Goal: Information Seeking & Learning: Compare options

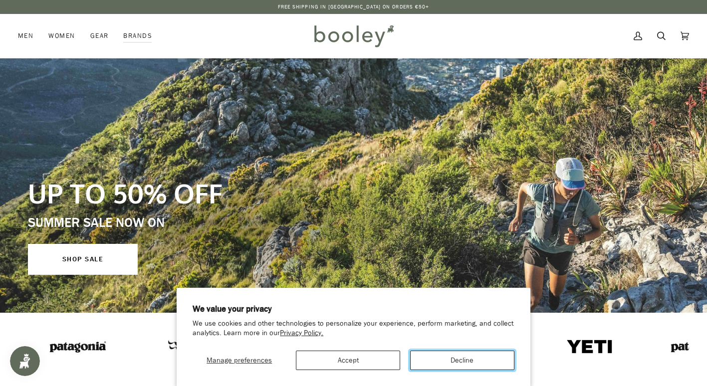
click at [473, 364] on button "Decline" at bounding box center [462, 360] width 104 height 19
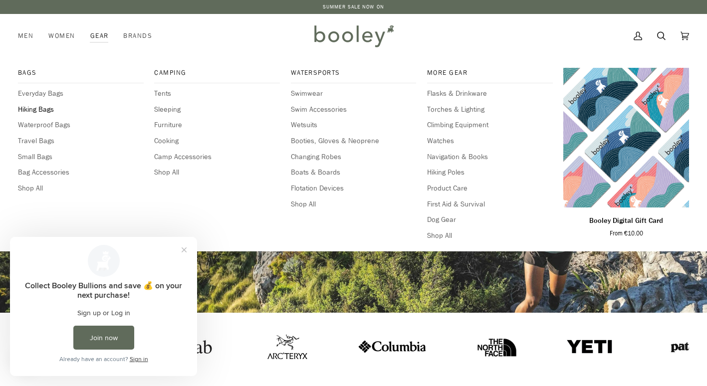
click at [36, 110] on span "Hiking Bags" at bounding box center [81, 109] width 126 height 11
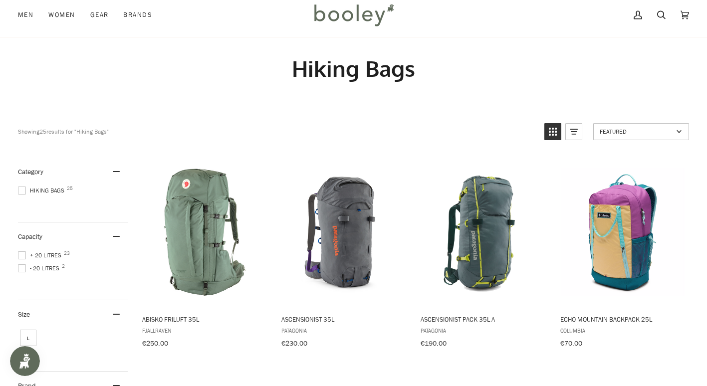
scroll to position [10, 0]
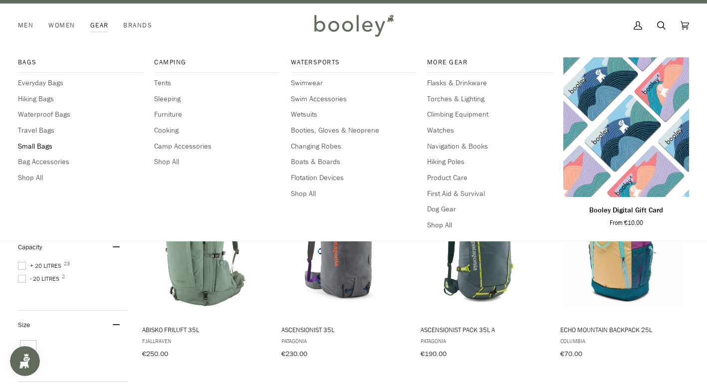
click at [37, 148] on span "Small Bags" at bounding box center [81, 146] width 126 height 11
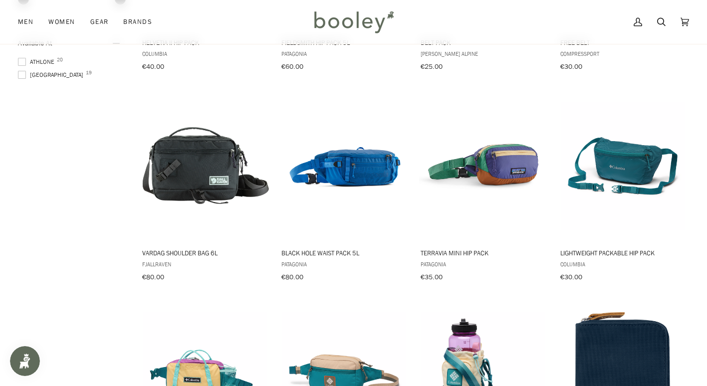
scroll to position [759, 0]
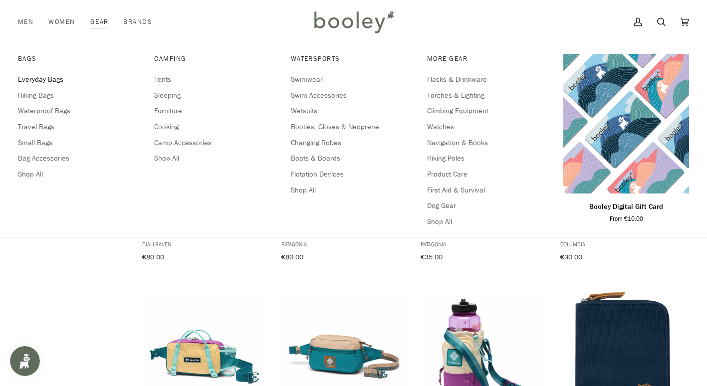
click at [46, 79] on span "Everyday Bags" at bounding box center [81, 79] width 126 height 11
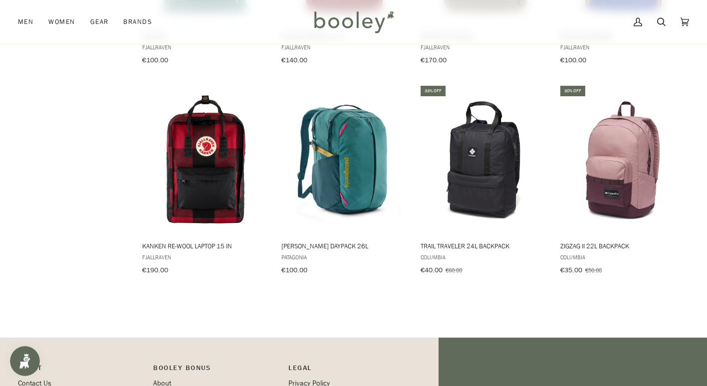
scroll to position [877, 0]
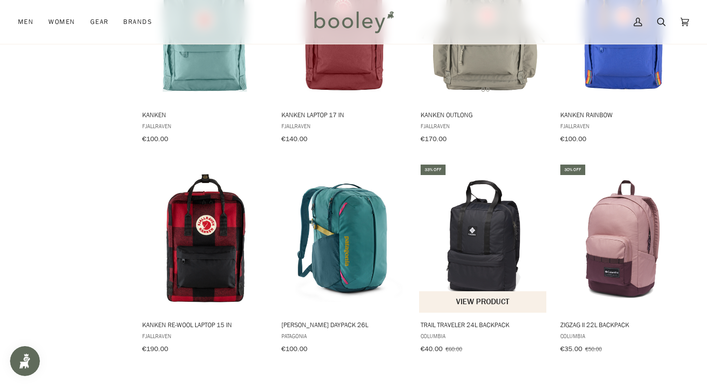
click at [469, 296] on button "View product" at bounding box center [482, 302] width 127 height 21
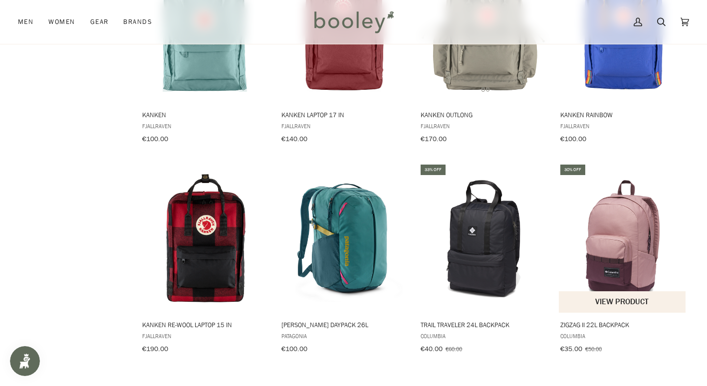
click at [637, 236] on img "Zigzag II 22L Backpack" at bounding box center [623, 238] width 128 height 128
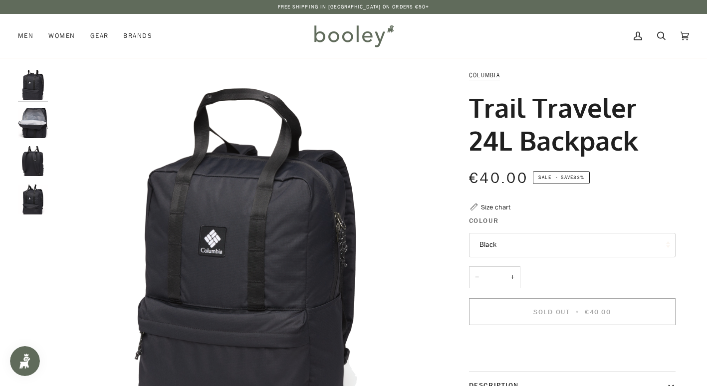
click at [27, 122] on img "Columbia Trail Traveler 24L Backpack Black - Booley Galway" at bounding box center [33, 123] width 30 height 30
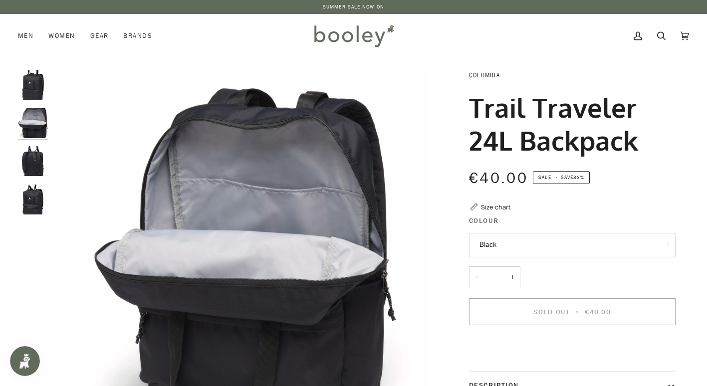
click at [39, 173] on img "Columbia Trail Traveler 24L Backpack Black - Booley Galway" at bounding box center [33, 161] width 30 height 30
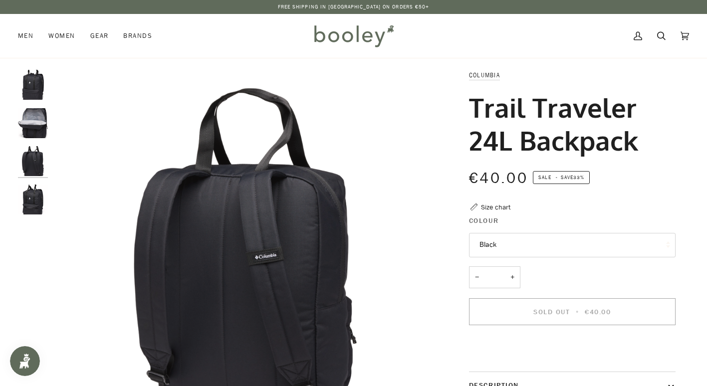
click at [29, 197] on img "Columbia Trail Traveler 24L Backpack Black - Booley Galway" at bounding box center [33, 200] width 30 height 30
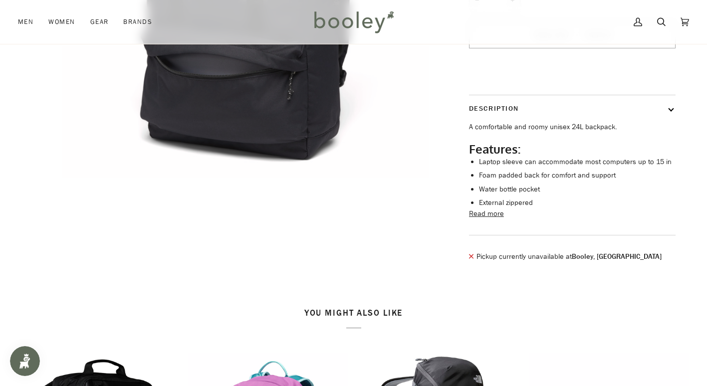
scroll to position [268, 0]
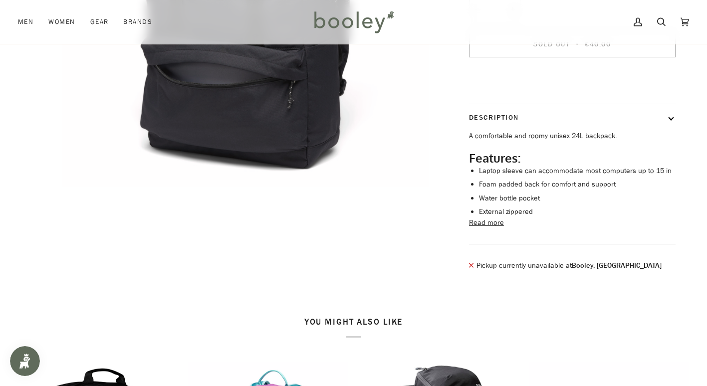
click at [479, 229] on button "Read more" at bounding box center [486, 223] width 35 height 11
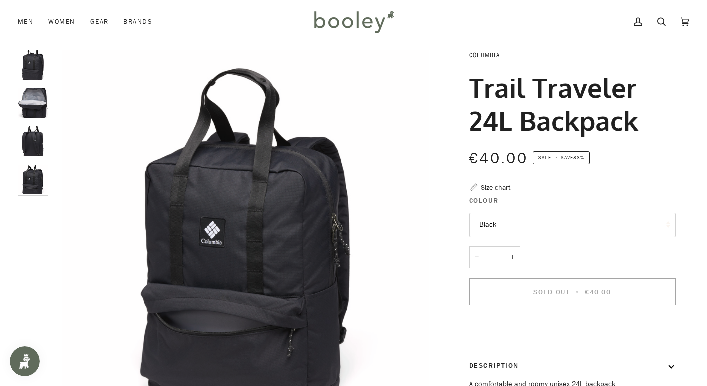
scroll to position [20, 0]
click at [488, 186] on div "Size chart" at bounding box center [495, 187] width 29 height 10
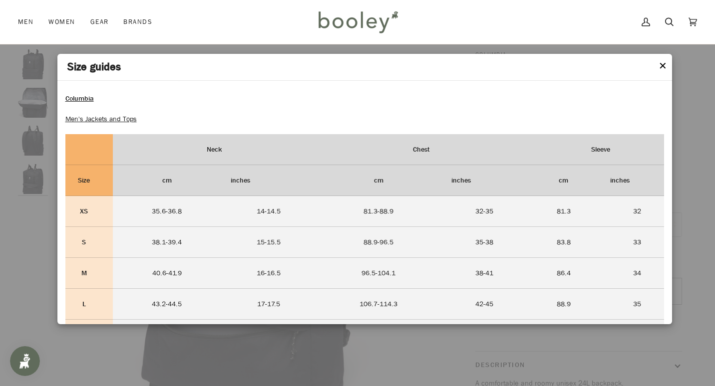
click at [661, 65] on button "✕" at bounding box center [662, 66] width 8 height 15
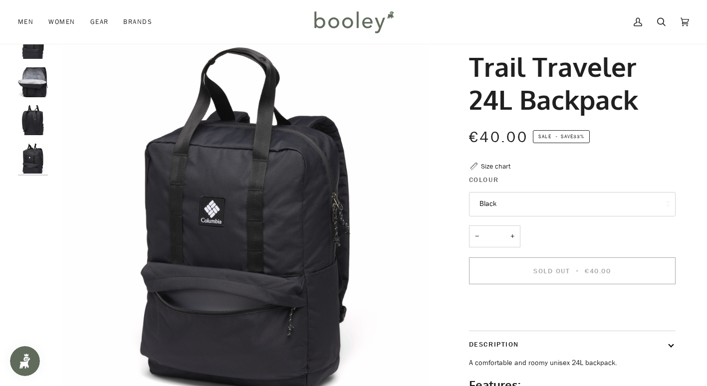
scroll to position [42, 0]
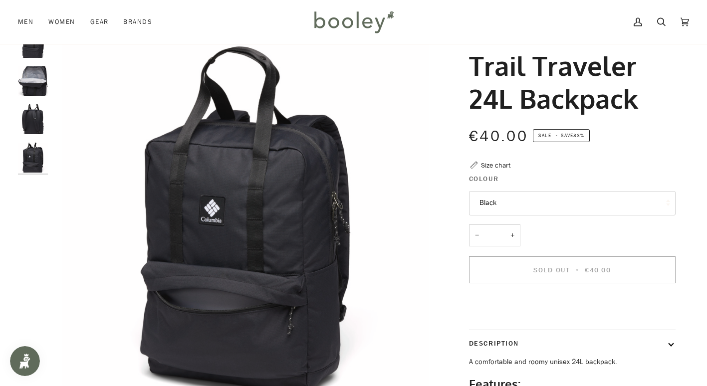
click at [39, 76] on img "Columbia Trail Traveler 24L Backpack Black - Booley Galway" at bounding box center [33, 81] width 30 height 30
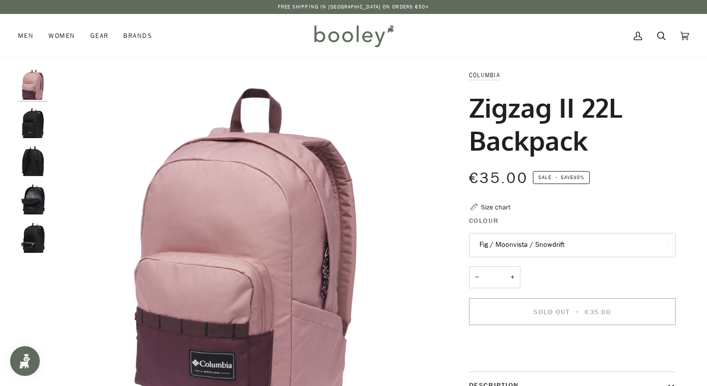
click at [31, 126] on img "Columbia Zigzag II 22L Backpack Black - Booley Galway" at bounding box center [33, 123] width 30 height 30
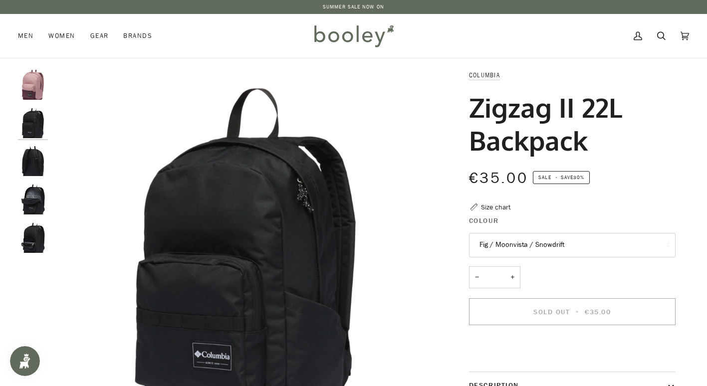
click at [42, 163] on img "Columbia Zigzag II 22L Backpack Black - Booley Galway" at bounding box center [33, 161] width 30 height 30
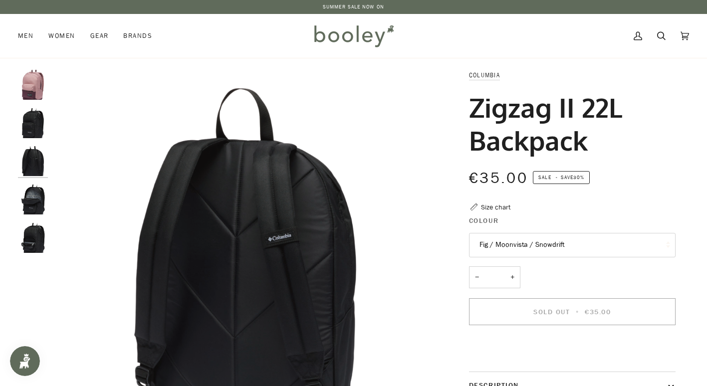
click at [35, 195] on img "Columbia Zigzag II 22L Backpack Black - Booley Galway" at bounding box center [33, 200] width 30 height 30
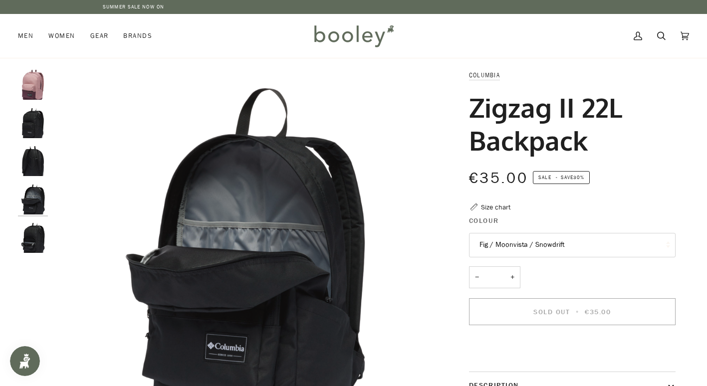
click at [36, 236] on img "Columbia Zigzag II 22L Backpack Black - Booley Galway" at bounding box center [33, 238] width 30 height 30
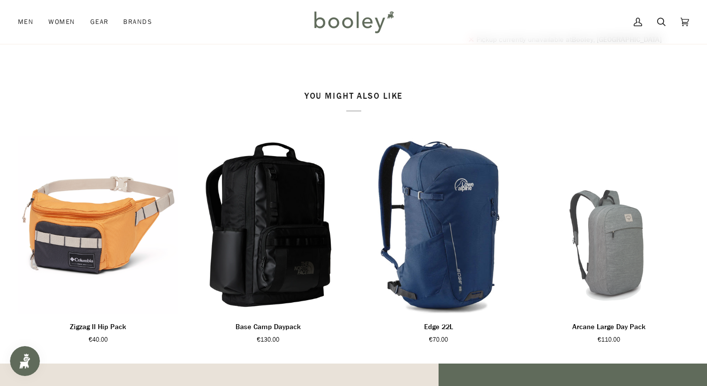
scroll to position [487, 0]
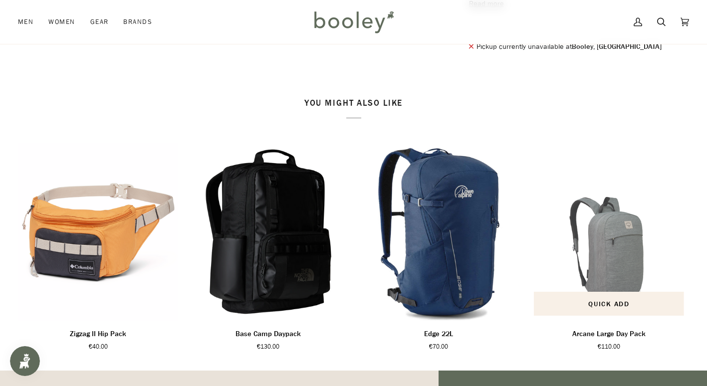
click at [600, 340] on p "Arcane Large Day Pack" at bounding box center [609, 334] width 73 height 11
click at [604, 340] on p "Arcane Large Day Pack" at bounding box center [609, 334] width 73 height 11
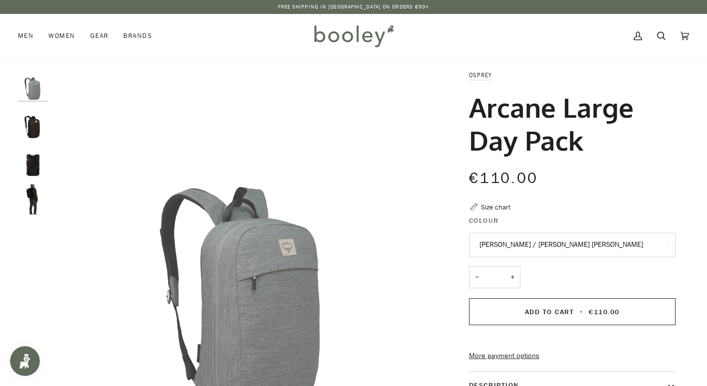
click at [30, 195] on img "Osprey Arcane Large Day Pack Black - Booley Galway" at bounding box center [33, 200] width 30 height 30
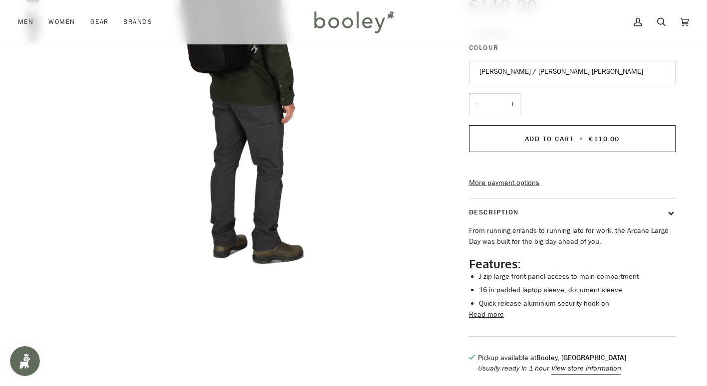
scroll to position [210, 0]
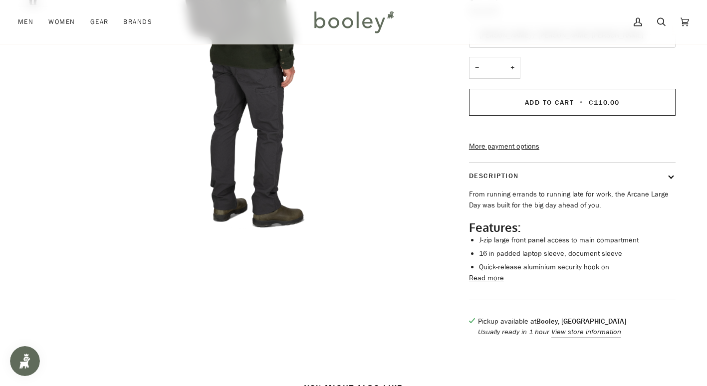
click at [491, 284] on button "Read more" at bounding box center [486, 278] width 35 height 11
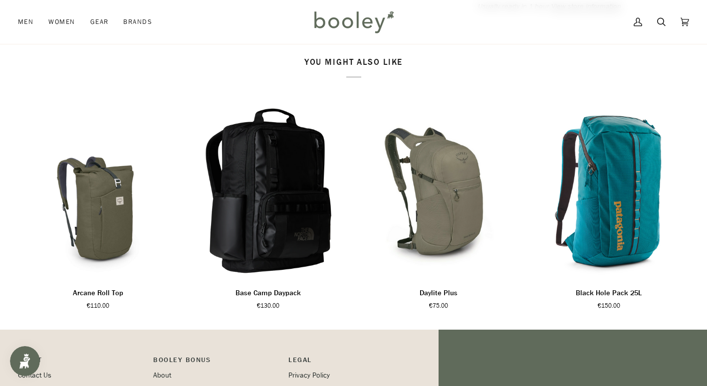
scroll to position [657, 0]
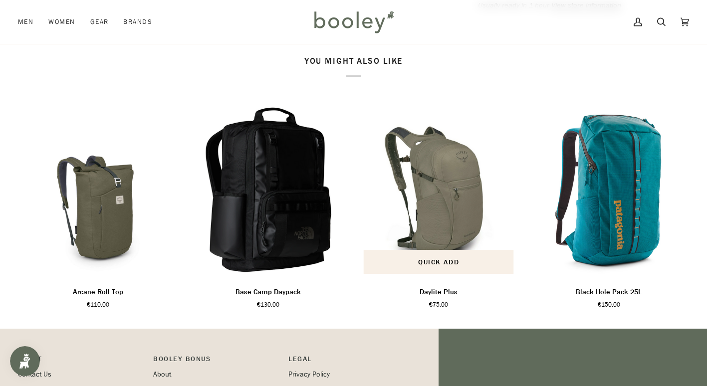
click at [435, 298] on p "Daylite Plus" at bounding box center [439, 292] width 38 height 11
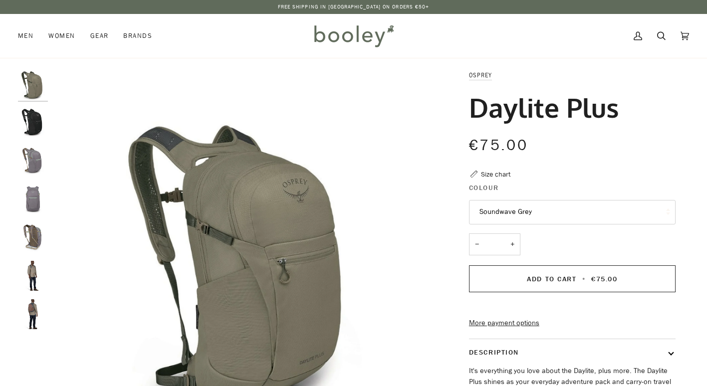
click at [31, 307] on img "Osprey Daylite Plus - Booley Galway" at bounding box center [33, 315] width 30 height 30
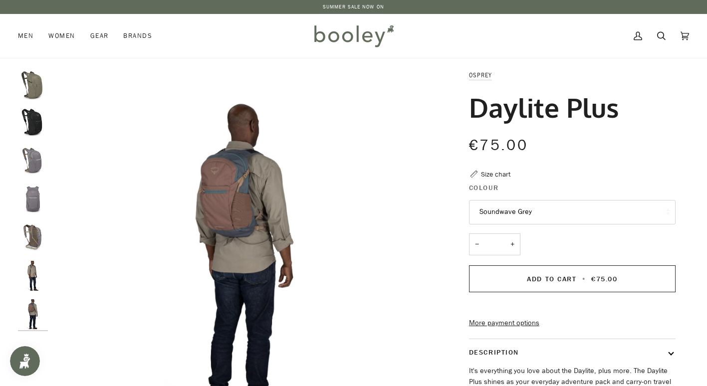
click at [33, 236] on img "Osprey Daylite Plus Soundwave Grey - Booley Galway" at bounding box center [33, 238] width 30 height 30
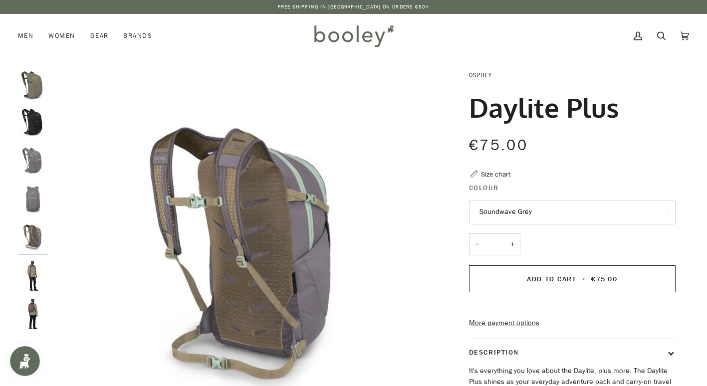
click at [28, 278] on img "Osprey Daylite Plus - Booley Galway" at bounding box center [33, 276] width 30 height 30
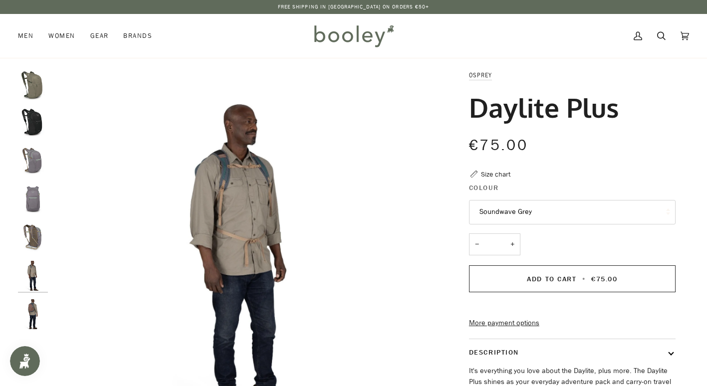
click at [32, 322] on img "Osprey Daylite Plus - Booley Galway" at bounding box center [33, 315] width 30 height 30
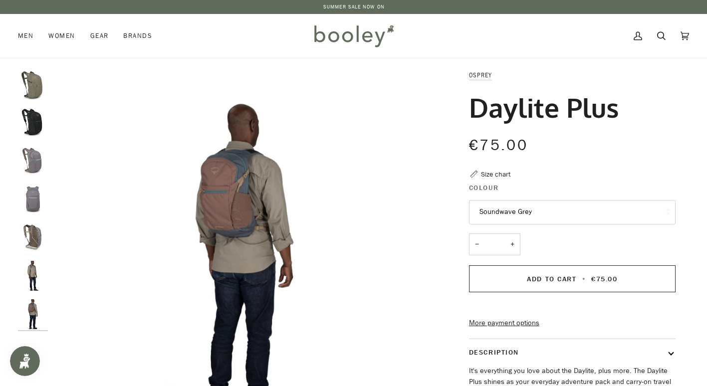
click at [41, 170] on img "Osprey Daylite Plus Soundwave Grey - Booley Galway" at bounding box center [33, 161] width 30 height 30
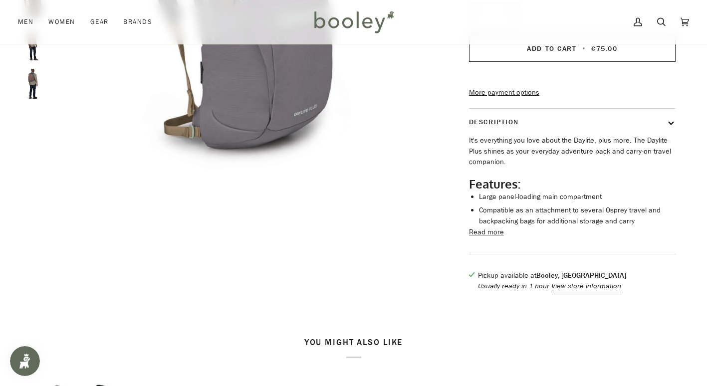
scroll to position [232, 0]
click at [490, 237] on button "Read more" at bounding box center [486, 231] width 35 height 11
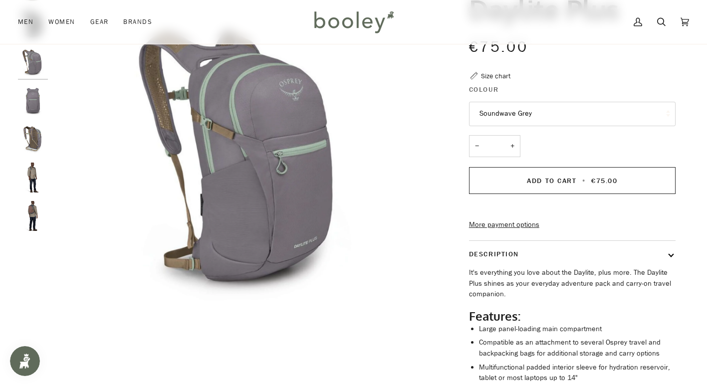
scroll to position [96, 0]
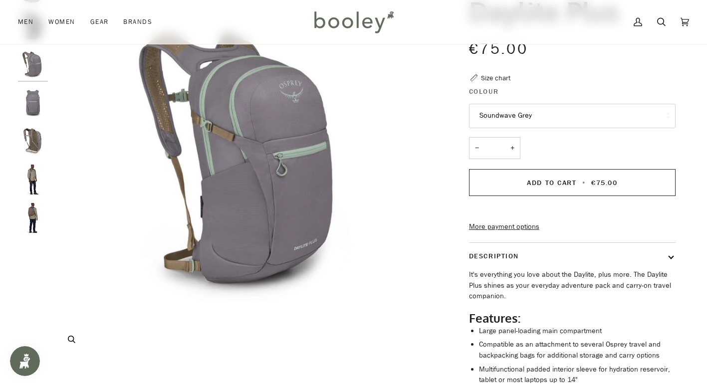
click at [243, 193] on img "Osprey Daylite Plus Soundwave Grey - Booley Galway" at bounding box center [245, 166] width 385 height 385
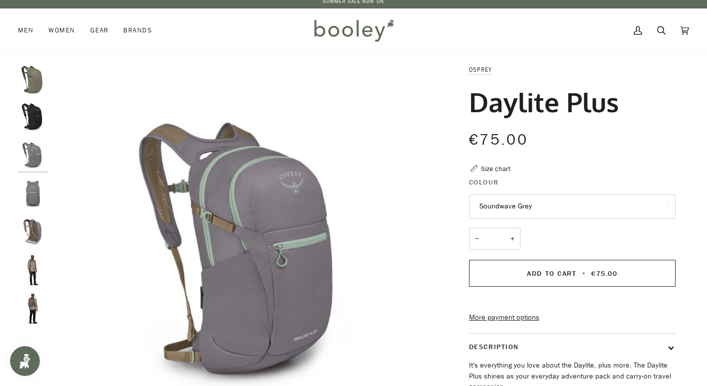
scroll to position [0, 0]
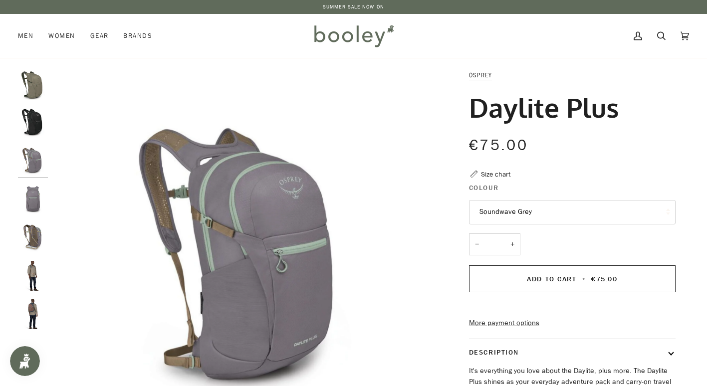
click at [39, 89] on img "Osprey Daylite Plus Tan Concrete - Booley Galway" at bounding box center [33, 85] width 30 height 30
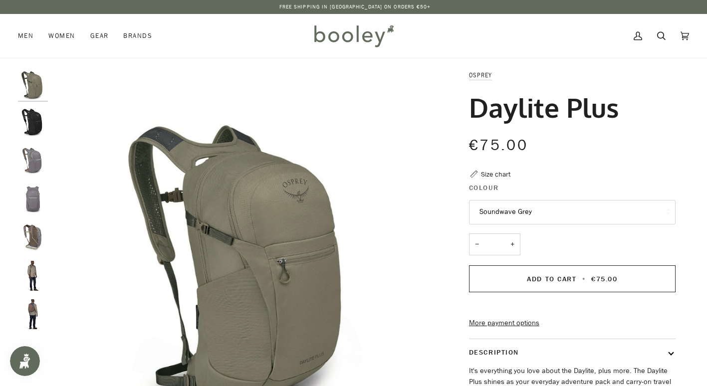
click at [34, 235] on img "Osprey Daylite Plus Soundwave Grey - Booley Galway" at bounding box center [33, 238] width 30 height 30
